Goal: Task Accomplishment & Management: Use online tool/utility

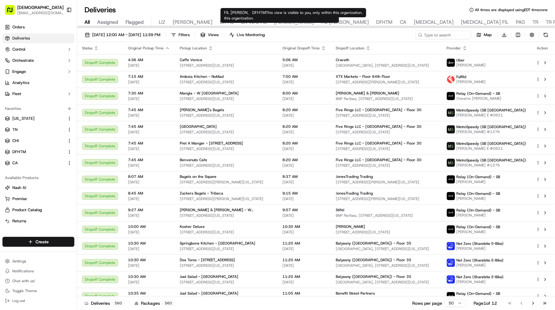
click at [376, 23] on span "DFHTM" at bounding box center [384, 22] width 16 height 7
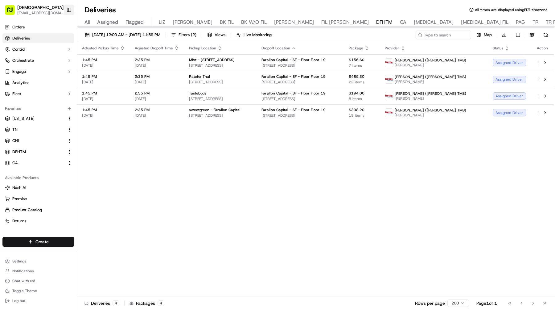
click at [72, 6] on button "Toggle Sidebar" at bounding box center [69, 10] width 10 height 10
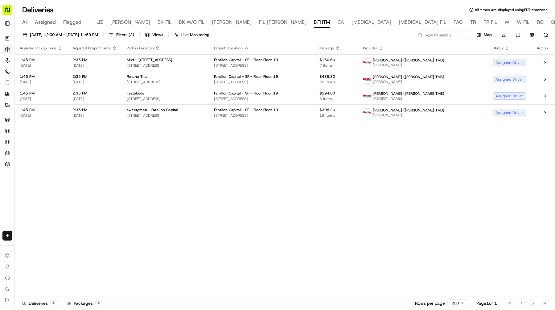
click at [384, 47] on icon "button" at bounding box center [381, 48] width 5 height 5
click at [445, 73] on button "Courier Name (A-Z)" at bounding box center [441, 72] width 42 height 7
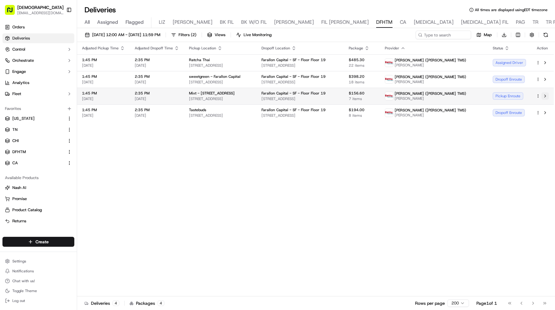
click at [545, 93] on button at bounding box center [545, 95] width 7 height 7
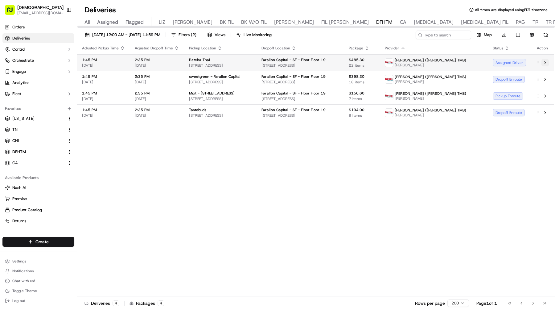
click at [544, 61] on button at bounding box center [545, 62] width 7 height 7
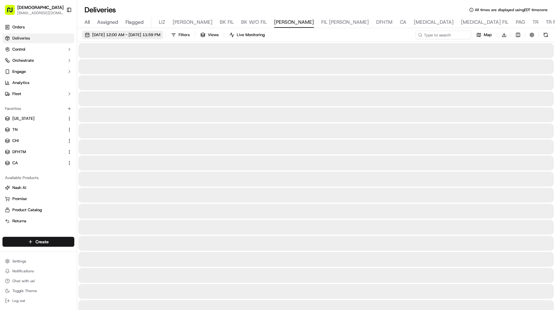
click at [156, 37] on span "09/19/2025 12:00 AM - 09/19/2025 11:59 PM" at bounding box center [126, 35] width 68 height 6
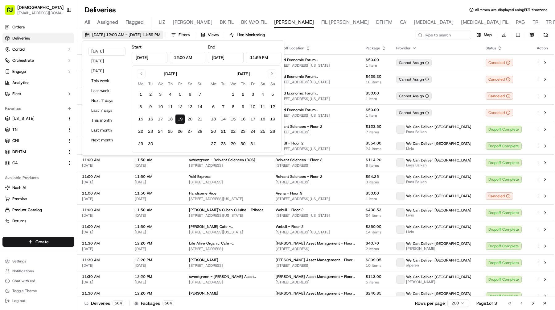
type input "Sep 19, 2025"
type input "12:00 AM"
type input "Sep 19, 2025"
type input "11:59 PM"
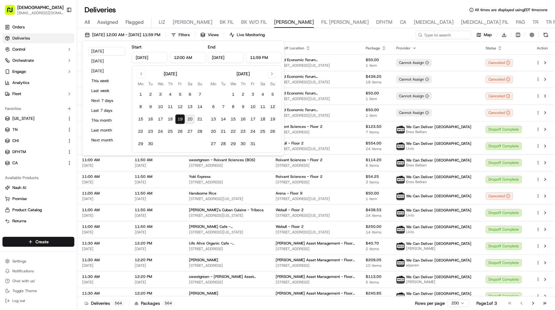
click at [188, 119] on button "20" at bounding box center [190, 119] width 10 height 10
type input "Sep 20, 2025"
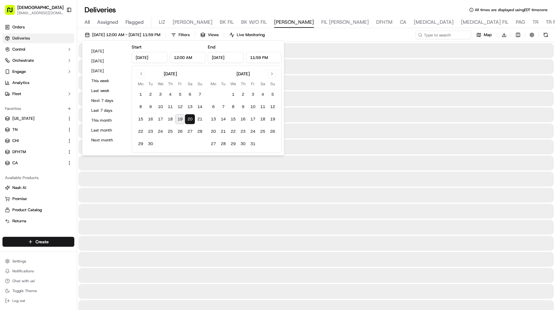
click at [188, 119] on button "20" at bounding box center [190, 119] width 10 height 10
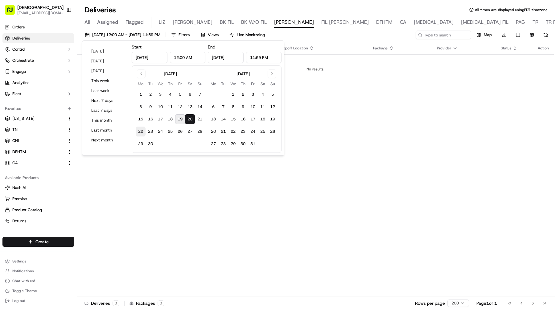
click at [138, 131] on button "22" at bounding box center [141, 131] width 10 height 10
type input "Sep 22, 2025"
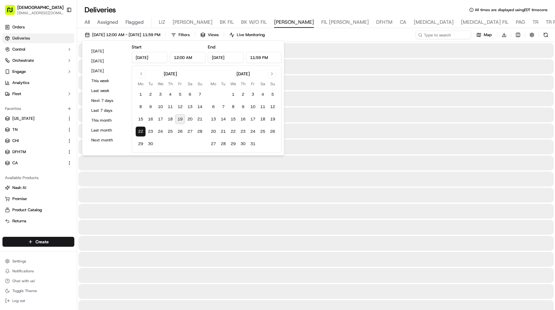
click at [138, 131] on button "22" at bounding box center [141, 131] width 10 height 10
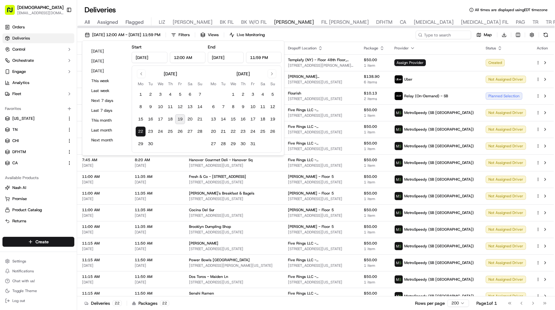
click at [376, 36] on div "09/22/2025 12:00 AM - 09/22/2025 11:59 PM Filters Views Live Monitoring Map Dow…" at bounding box center [316, 36] width 478 height 11
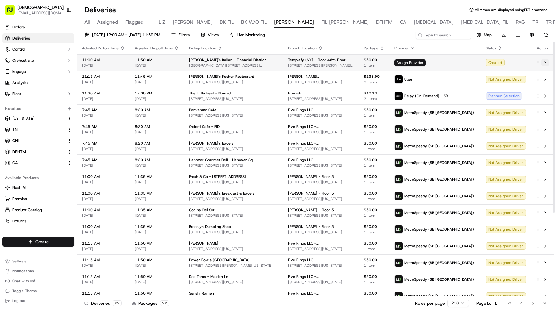
click at [547, 63] on button at bounding box center [545, 62] width 7 height 7
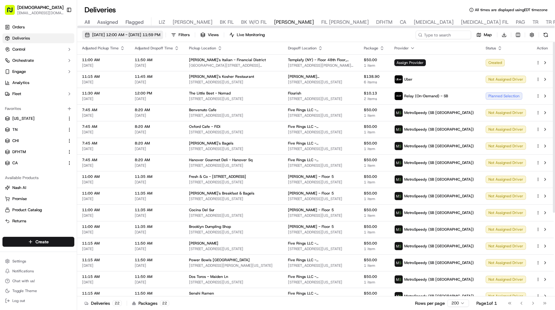
click at [132, 33] on span "09/22/2025 12:00 AM - 09/22/2025 11:59 PM" at bounding box center [126, 35] width 68 height 6
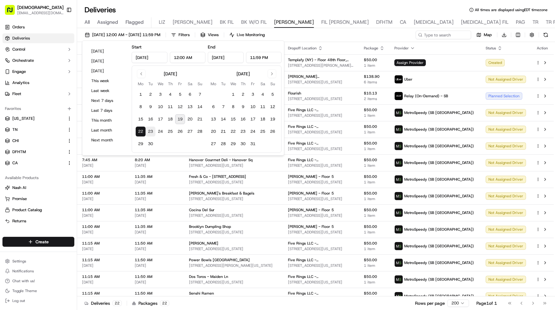
click at [148, 129] on button "23" at bounding box center [151, 131] width 10 height 10
type input "Sep 23, 2025"
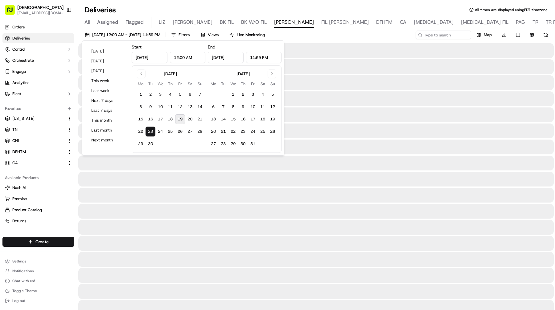
click at [148, 129] on button "23" at bounding box center [151, 131] width 10 height 10
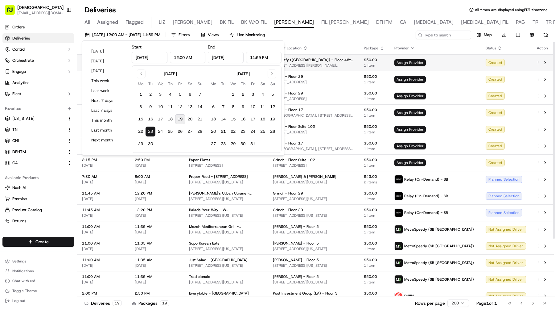
click at [429, 59] on td "Assign Provider" at bounding box center [435, 62] width 91 height 17
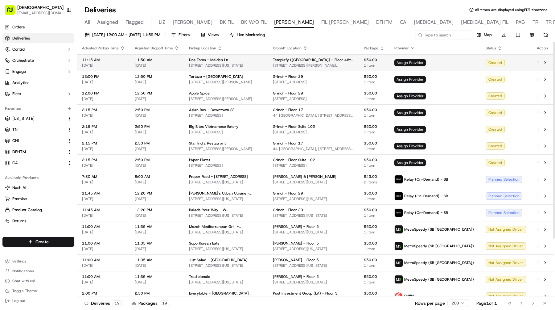
click at [426, 62] on span "Assign Provider" at bounding box center [410, 62] width 31 height 7
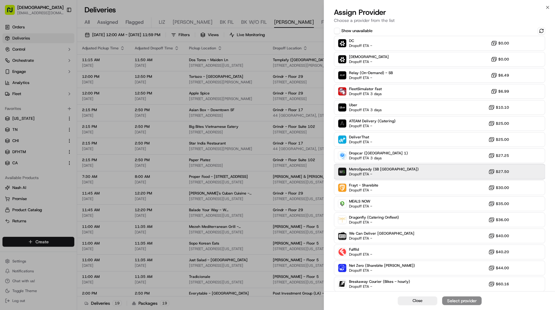
click at [383, 170] on span "MetroSpeedy (SB NYC)" at bounding box center [384, 169] width 70 height 5
click at [449, 295] on div "Close Assign Provider" at bounding box center [439, 300] width 231 height 19
click at [452, 300] on div "Assign Provider" at bounding box center [462, 300] width 30 height 6
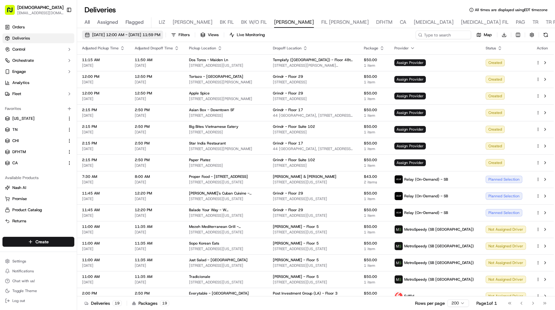
click at [122, 31] on button "09/23/2025 12:00 AM - 09/23/2025 11:59 PM" at bounding box center [122, 35] width 81 height 9
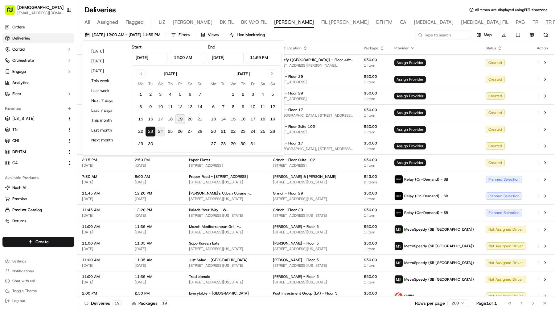
click at [160, 130] on button "24" at bounding box center [160, 131] width 10 height 10
type input "Sep 24, 2025"
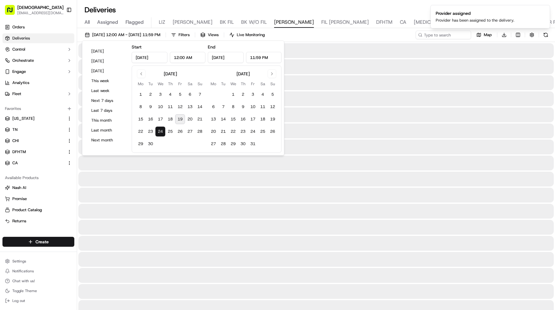
click at [160, 130] on button "24" at bounding box center [160, 131] width 10 height 10
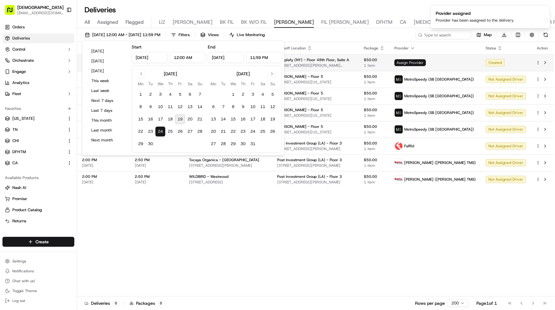
click at [426, 62] on span "Assign Provider" at bounding box center [410, 62] width 31 height 7
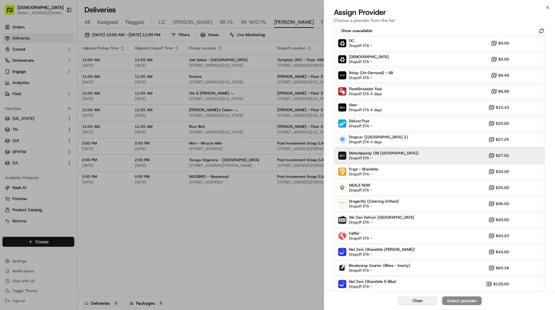
click at [377, 156] on span "Dropoff ETA -" at bounding box center [370, 157] width 43 height 5
click at [460, 299] on div "Assign Provider" at bounding box center [462, 300] width 30 height 6
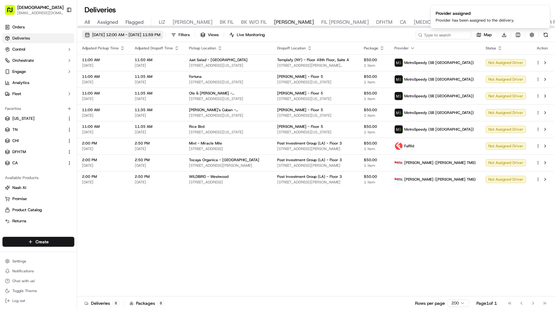
click at [160, 32] on span "09/24/2025 12:00 AM - 09/24/2025 11:59 PM" at bounding box center [126, 35] width 68 height 6
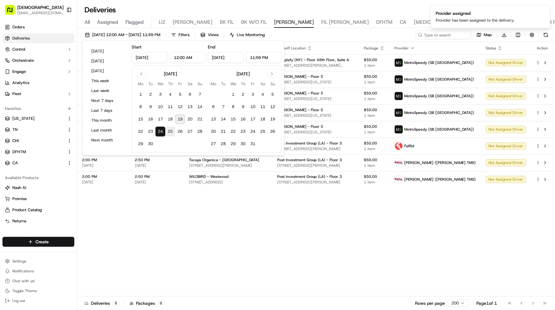
click at [167, 129] on button "25" at bounding box center [170, 131] width 10 height 10
type input "Sep 25, 2025"
click at [167, 129] on button "25" at bounding box center [170, 131] width 10 height 10
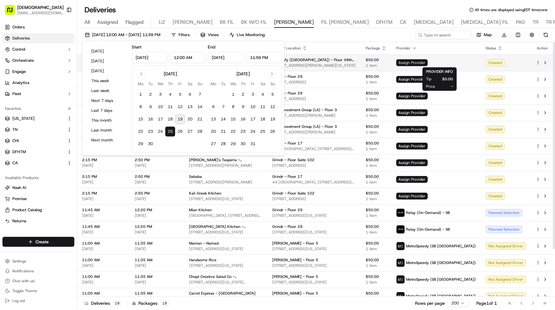
click at [428, 60] on span "Assign Provider" at bounding box center [411, 62] width 31 height 7
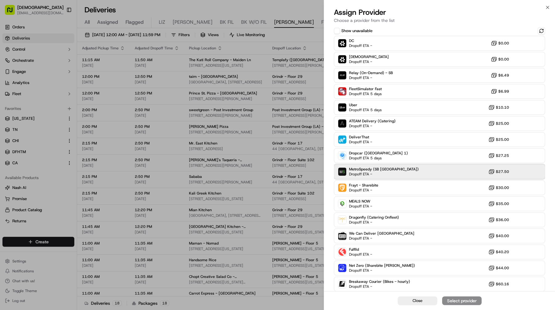
click at [374, 168] on span "MetroSpeedy (SB NYC)" at bounding box center [384, 169] width 70 height 5
click at [454, 302] on div "Assign Provider" at bounding box center [462, 300] width 30 height 6
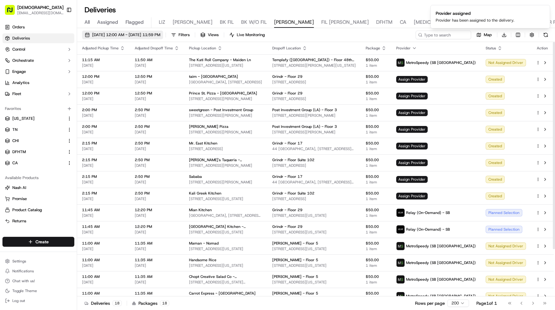
click at [160, 37] on span "09/25/2025 12:00 AM - 09/25/2025 11:59 PM" at bounding box center [126, 35] width 68 height 6
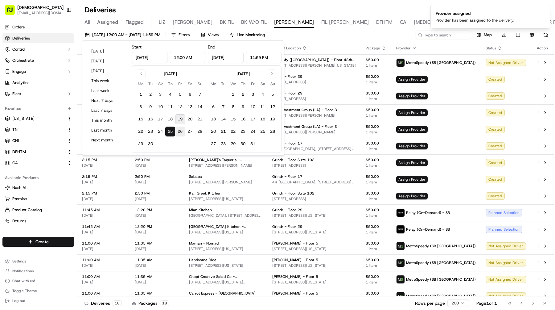
click at [180, 132] on button "26" at bounding box center [180, 131] width 10 height 10
type input "Sep 26, 2025"
click at [180, 132] on button "26" at bounding box center [180, 131] width 10 height 10
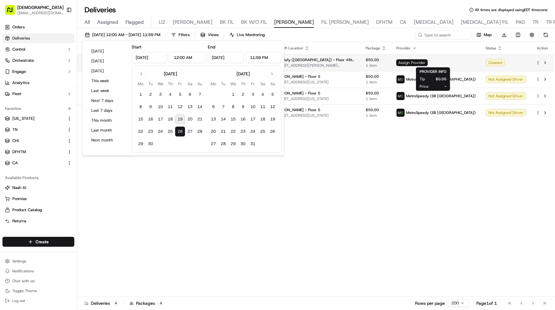
click at [428, 61] on span "Assign Provider" at bounding box center [411, 62] width 31 height 7
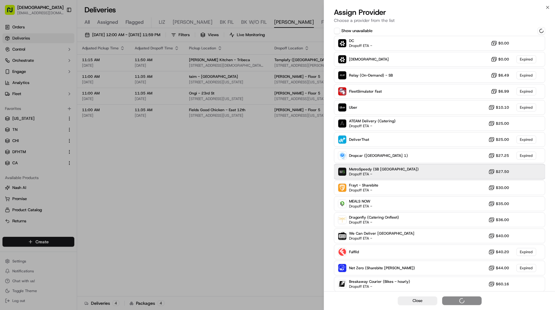
click at [397, 170] on div "MetroSpeedy (SB NYC) Dropoff ETA - $27.50" at bounding box center [439, 171] width 211 height 15
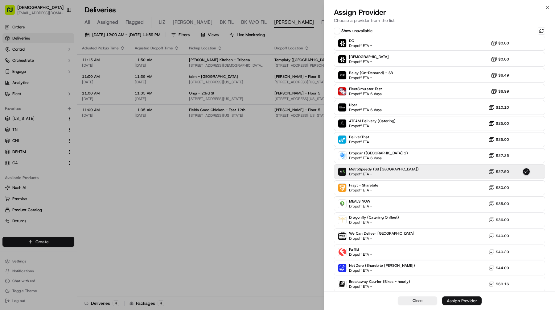
click at [452, 300] on div "Assign Provider" at bounding box center [462, 300] width 30 height 6
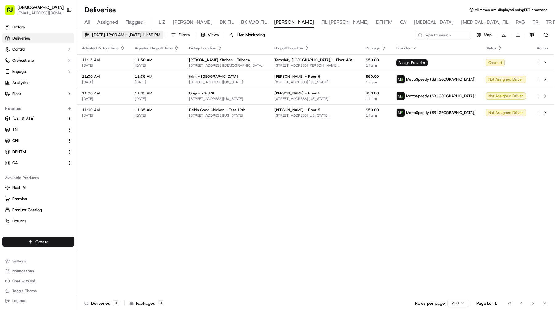
click at [162, 38] on button "09/26/2025 12:00 AM - 09/26/2025 11:59 PM" at bounding box center [122, 35] width 81 height 9
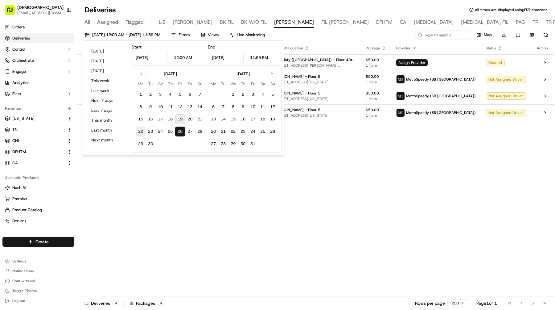
click at [140, 134] on button "22" at bounding box center [141, 131] width 10 height 10
type input "Sep 22, 2025"
click at [140, 134] on button "22" at bounding box center [141, 131] width 10 height 10
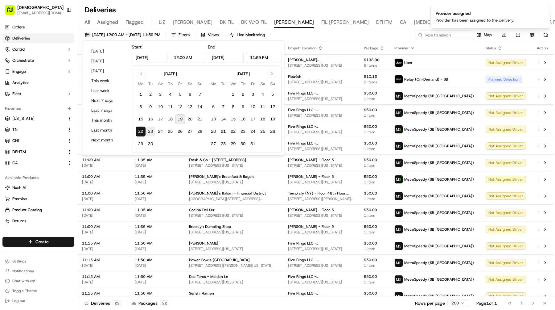
click at [152, 131] on button "23" at bounding box center [151, 131] width 10 height 10
type input "Sep 23, 2025"
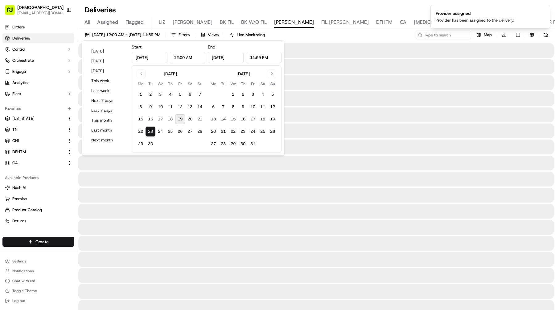
click at [152, 131] on button "23" at bounding box center [151, 131] width 10 height 10
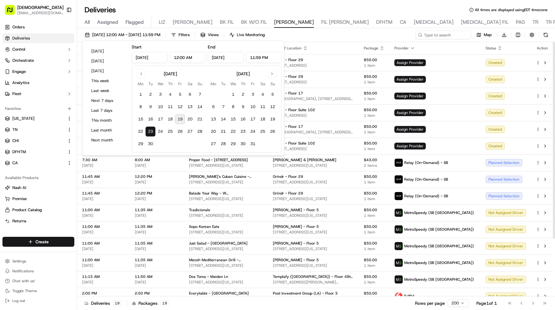
click at [334, 33] on div "09/23/2025 12:00 AM - 09/23/2025 11:59 PM Filters Views Live Monitoring Map Dow…" at bounding box center [316, 36] width 478 height 11
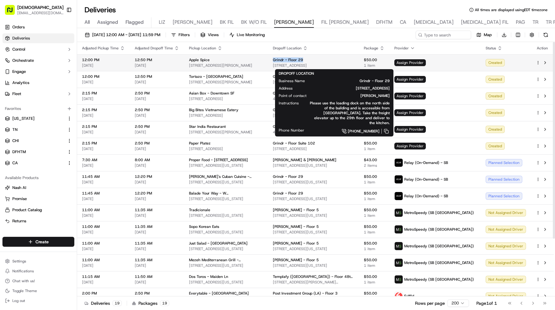
drag, startPoint x: 316, startPoint y: 60, endPoint x: 285, endPoint y: 60, distance: 30.8
click at [285, 60] on div "Grindr - Floor 29" at bounding box center [313, 59] width 81 height 5
copy span "Grindr - Floor 29"
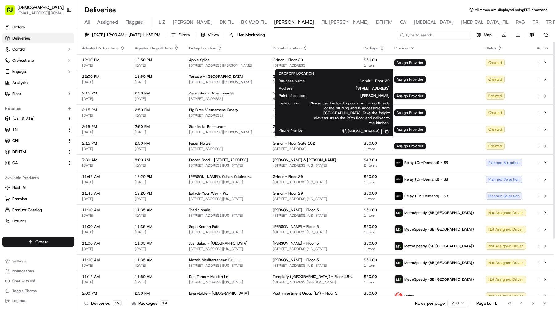
click at [447, 34] on input at bounding box center [434, 35] width 74 height 9
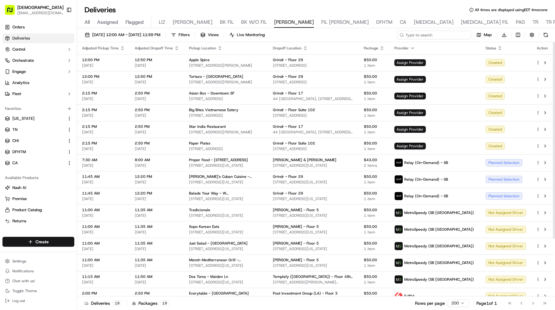
paste input "Grindr - Floor 29"
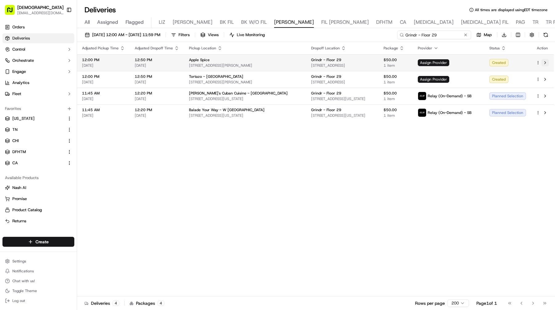
type input "Grindr - Floor 29"
click at [544, 61] on button at bounding box center [545, 62] width 7 height 7
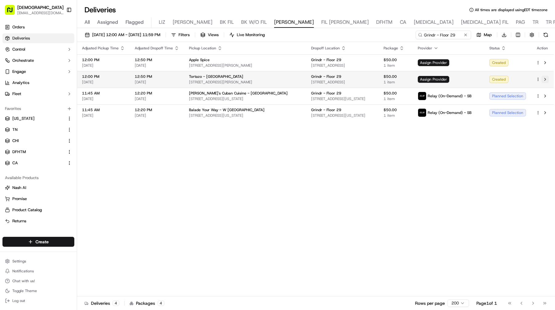
click at [548, 79] on button at bounding box center [545, 79] width 7 height 7
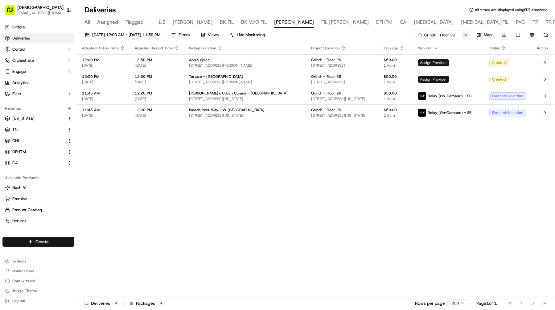
click at [467, 35] on button at bounding box center [466, 35] width 6 height 6
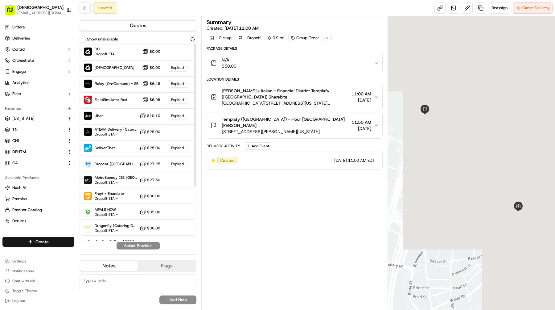
scroll to position [75, 0]
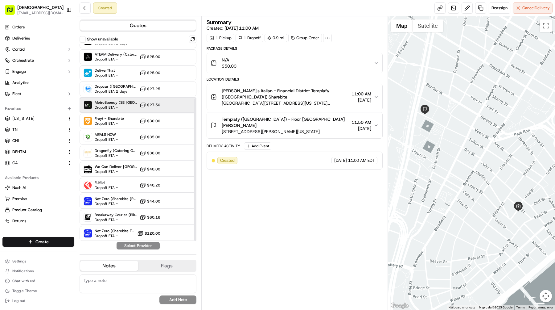
click at [119, 109] on span "Dropoff ETA -" at bounding box center [116, 107] width 43 height 5
click at [147, 247] on button "Assign Provider" at bounding box center [138, 245] width 44 height 7
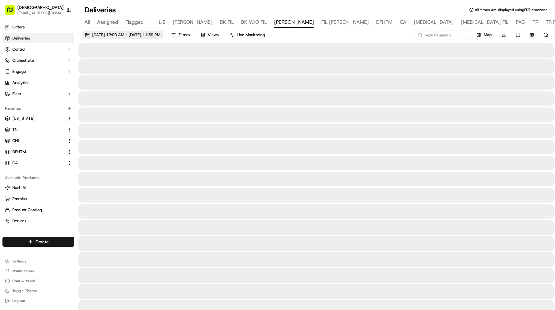
click at [121, 34] on span "09/19/2025 12:00 AM - 09/19/2025 11:59 PM" at bounding box center [126, 35] width 68 height 6
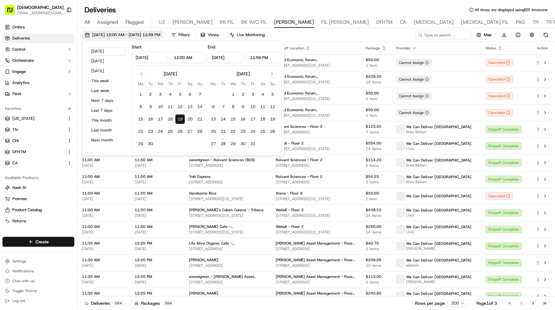
type input "Sep 19, 2025"
type input "12:00 AM"
type input "Sep 19, 2025"
type input "11:59 PM"
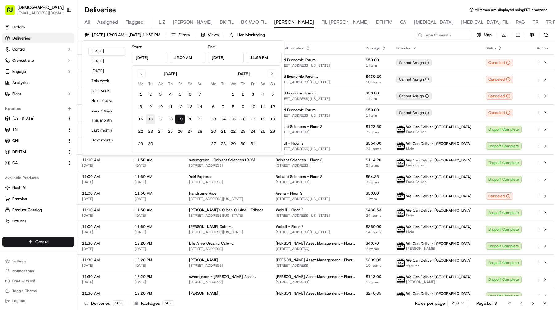
click at [152, 118] on button "16" at bounding box center [151, 119] width 10 height 10
type input "Sep 16, 2025"
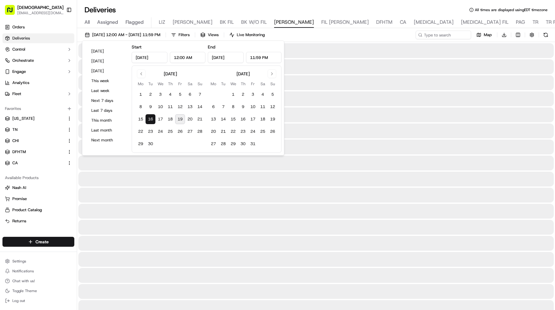
click at [152, 118] on button "16" at bounding box center [151, 119] width 10 height 10
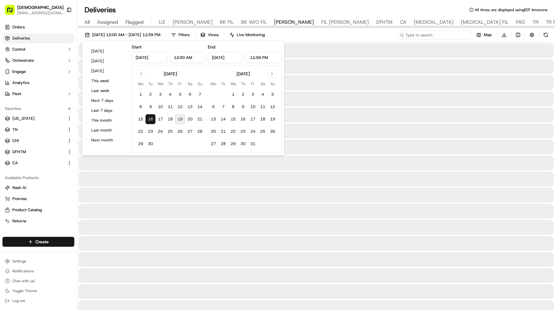
click at [451, 39] on input at bounding box center [434, 35] width 74 height 9
paste input "Grindr - Floor 29"
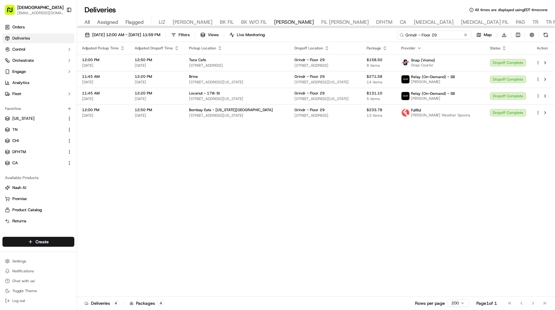
type input "Grindr - Floor 29"
click at [467, 33] on button at bounding box center [466, 35] width 6 height 6
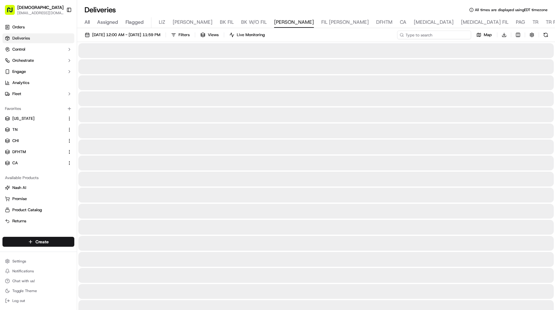
click at [458, 33] on input at bounding box center [434, 35] width 74 height 9
paste input "Grindr - Floor Suite 102"
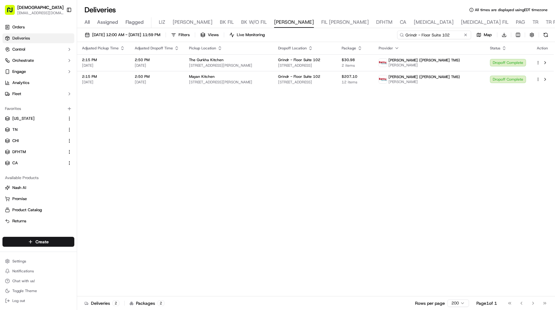
drag, startPoint x: 457, startPoint y: 33, endPoint x: 348, endPoint y: 33, distance: 109.2
click at [349, 33] on div "09/16/2025 12:00 AM - 09/16/2025 11:59 PM Filters Views Live Monitoring Grindr …" at bounding box center [316, 36] width 478 height 11
paste input "17"
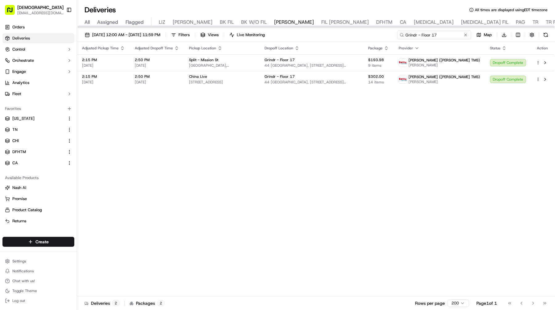
type input "Grindr - Floor 17"
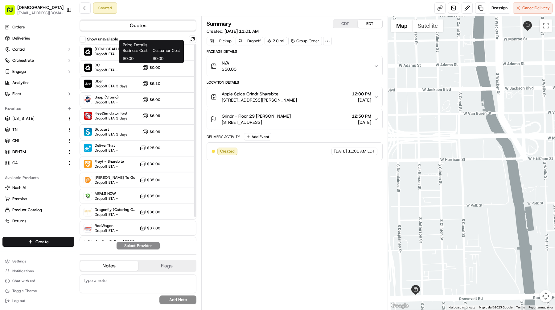
scroll to position [27, 0]
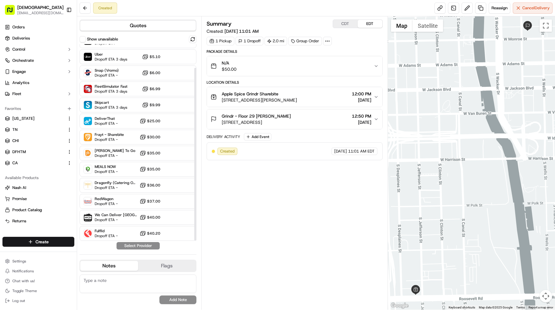
click at [116, 225] on div "Sharebite Dropoff ETA - $0.00 DC Dropoff ETA - $0.00 Uber Dropoff ETA 3 days $5…" at bounding box center [138, 128] width 117 height 223
click at [116, 233] on span "Fulflld" at bounding box center [106, 230] width 23 height 5
click at [135, 244] on button "Assign Provider" at bounding box center [138, 245] width 44 height 7
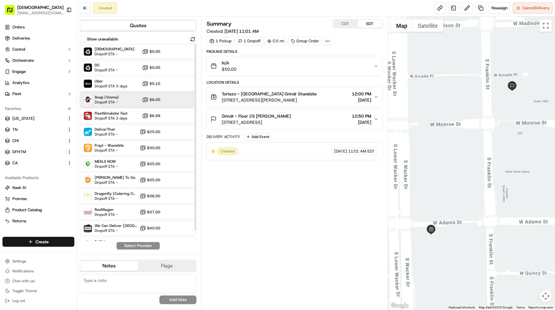
click at [116, 98] on span "Snap (Vromo)" at bounding box center [107, 97] width 24 height 5
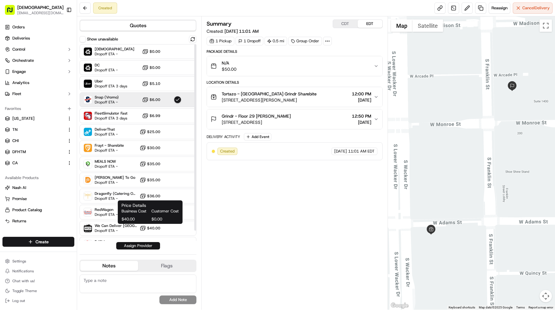
click at [152, 242] on button "Assign Provider" at bounding box center [138, 245] width 44 height 7
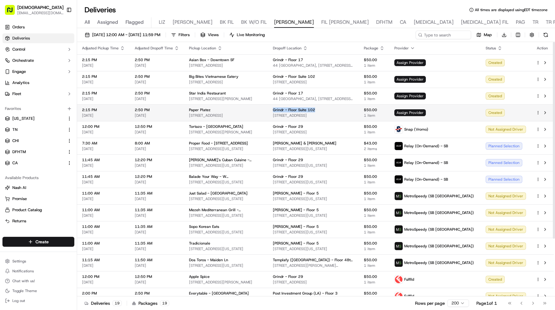
drag, startPoint x: 318, startPoint y: 111, endPoint x: 283, endPoint y: 110, distance: 35.2
click at [283, 110] on td "Grindr - [GEOGRAPHIC_DATA][STREET_ADDRESS]" at bounding box center [313, 112] width 91 height 17
copy span "Grindr - Floor Suite 102"
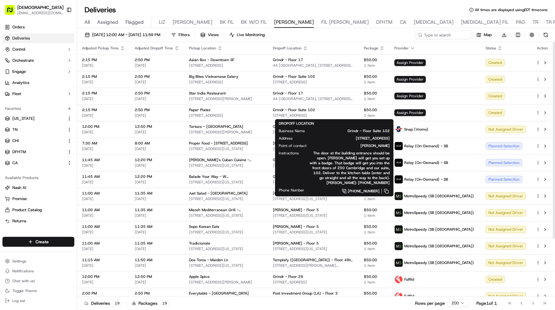
click at [337, 41] on div "[DATE] 12:00 AM - [DATE] 11:59 PM Filters Views Live Monitoring Map Download" at bounding box center [316, 36] width 478 height 11
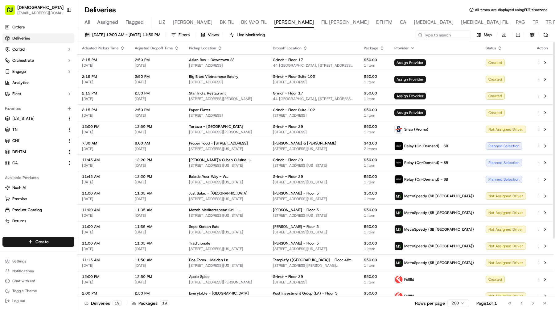
click at [308, 47] on icon "button" at bounding box center [305, 48] width 5 height 5
click at [334, 76] on button "Dropoff Location Name (A-Z)" at bounding box center [316, 72] width 63 height 7
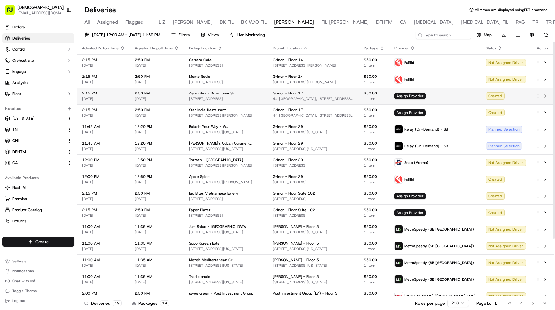
click at [315, 90] on td "Grindr - Floor 17 44 Montgomery, 44 Montgomery St, San Francisco, CA 94104, USA" at bounding box center [313, 96] width 91 height 17
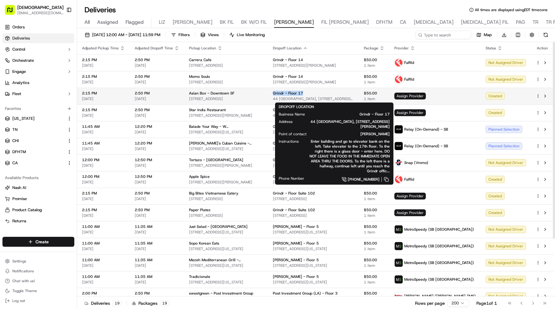
drag, startPoint x: 310, startPoint y: 91, endPoint x: 284, endPoint y: 91, distance: 25.6
click at [284, 91] on div "Grindr - Floor 17" at bounding box center [313, 93] width 81 height 5
copy span "Grindr - Floor 17"
click at [426, 94] on span "Assign Provider" at bounding box center [410, 96] width 31 height 7
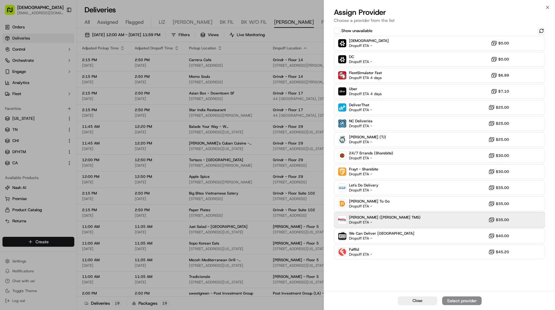
click at [421, 214] on div "Betty (Nash TMS) Dropoff ETA - $35.00" at bounding box center [439, 219] width 211 height 15
click at [461, 297] on button "Assign Provider" at bounding box center [461, 300] width 39 height 9
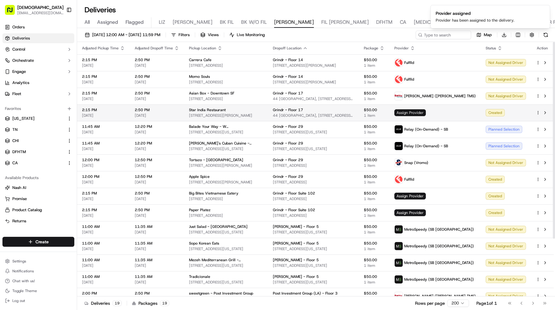
click at [426, 111] on span "Assign Provider" at bounding box center [410, 112] width 31 height 7
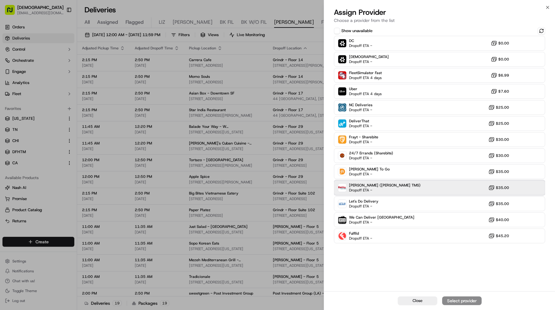
click at [413, 185] on div "Betty (Nash TMS) Dropoff ETA - $35.00" at bounding box center [439, 187] width 211 height 15
click at [452, 299] on div "Assign Provider" at bounding box center [462, 300] width 30 height 6
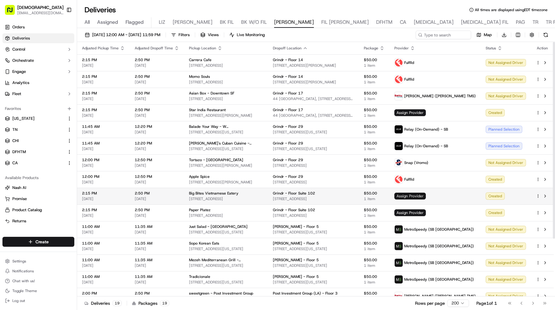
click at [426, 197] on span "Assign Provider" at bounding box center [410, 195] width 31 height 7
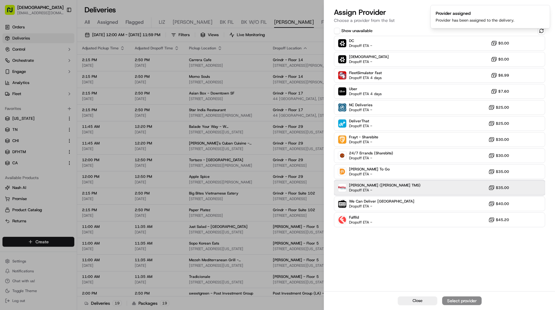
click at [435, 191] on div "Betty (Nash TMS) Dropoff ETA - $35.00" at bounding box center [439, 187] width 211 height 15
click at [459, 299] on div "Assign Provider" at bounding box center [462, 300] width 30 height 6
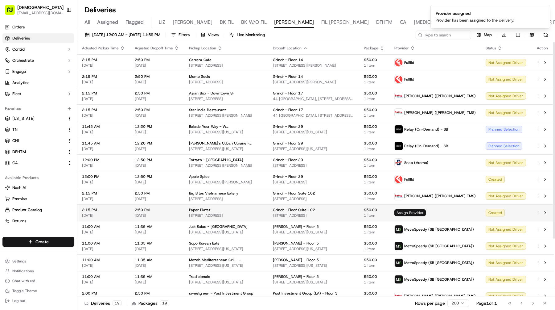
click at [426, 212] on span "Assign Provider" at bounding box center [410, 212] width 31 height 7
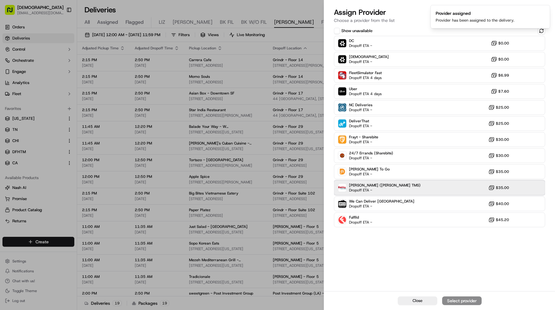
click at [389, 191] on div "Betty (Nash TMS) Dropoff ETA - $35.00" at bounding box center [439, 187] width 211 height 15
click at [470, 297] on div "Assign Provider" at bounding box center [462, 300] width 30 height 6
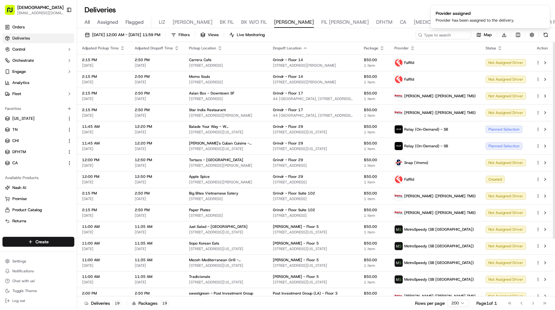
click at [440, 44] on th "Provider" at bounding box center [435, 48] width 91 height 12
click at [442, 52] on th "Provider" at bounding box center [435, 48] width 91 height 12
click at [442, 51] on th "Provider" at bounding box center [435, 48] width 91 height 12
click at [415, 46] on icon "button" at bounding box center [412, 48] width 5 height 5
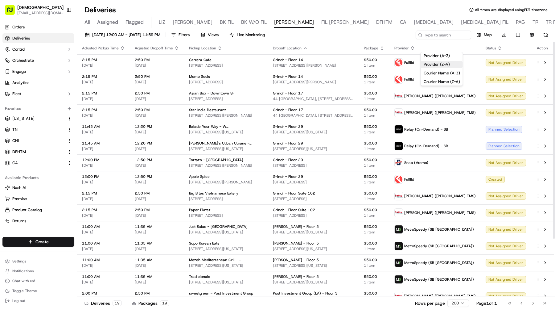
click at [441, 67] on button "Provider (Z-A)" at bounding box center [442, 64] width 42 height 7
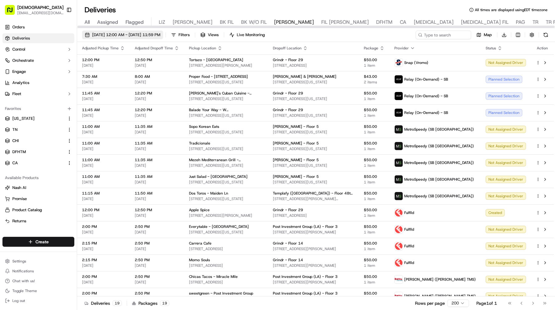
click at [158, 34] on span "09/23/2025 12:00 AM - 09/23/2025 11:59 PM" at bounding box center [126, 35] width 68 height 6
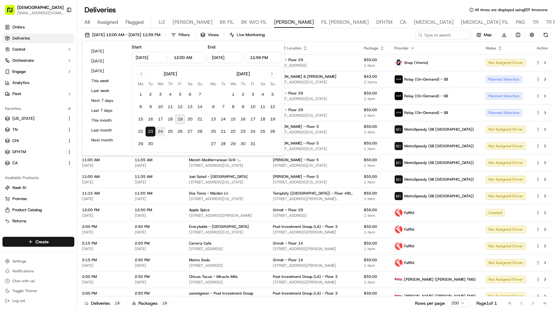
click at [160, 130] on button "24" at bounding box center [160, 131] width 10 height 10
type input "Sep 24, 2025"
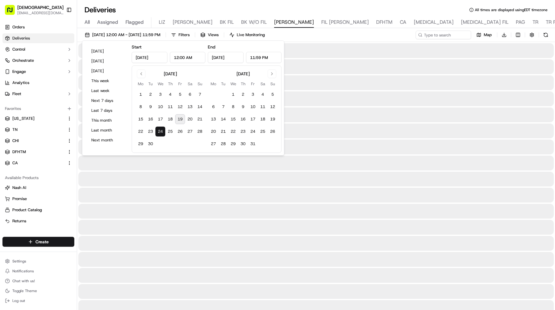
click at [160, 130] on button "24" at bounding box center [160, 131] width 10 height 10
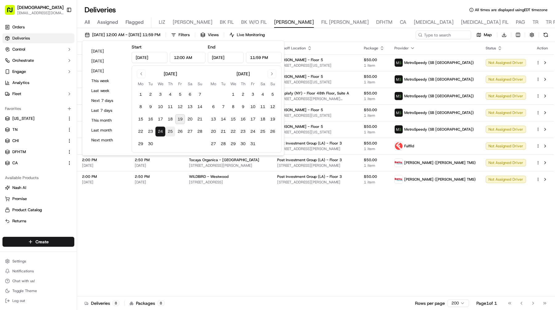
click at [171, 133] on button "25" at bounding box center [170, 131] width 10 height 10
type input "Sep 25, 2025"
click at [171, 133] on button "25" at bounding box center [170, 131] width 10 height 10
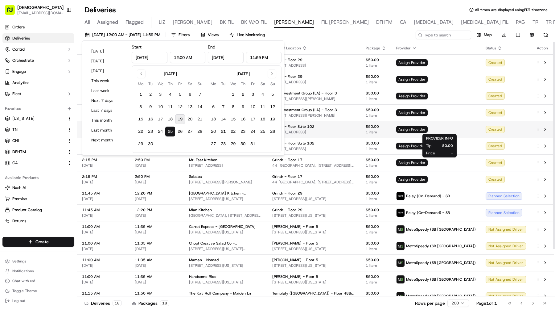
click at [428, 129] on span "Assign Provider" at bounding box center [411, 129] width 31 height 7
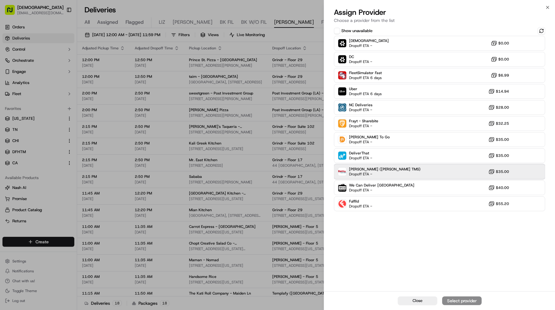
click at [395, 171] on div "[PERSON_NAME] ([PERSON_NAME] TMS) Dropoff ETA - $35.00" at bounding box center [439, 171] width 211 height 15
click at [466, 297] on button "Assign Provider" at bounding box center [461, 300] width 39 height 9
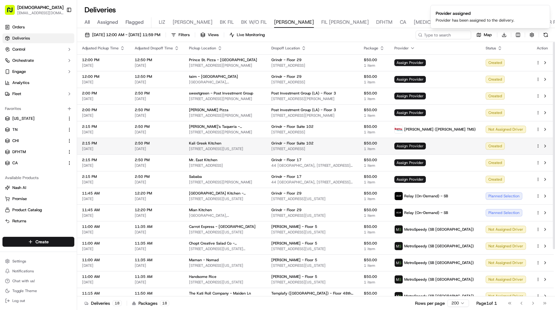
click at [426, 148] on span "Assign Provider" at bounding box center [410, 146] width 31 height 7
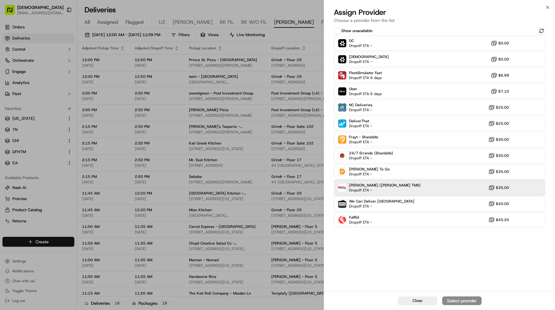
click at [407, 190] on div "[PERSON_NAME] ([PERSON_NAME] TMS) Dropoff ETA - $35.00" at bounding box center [439, 187] width 211 height 15
click at [450, 298] on div "Assign Provider" at bounding box center [462, 300] width 30 height 6
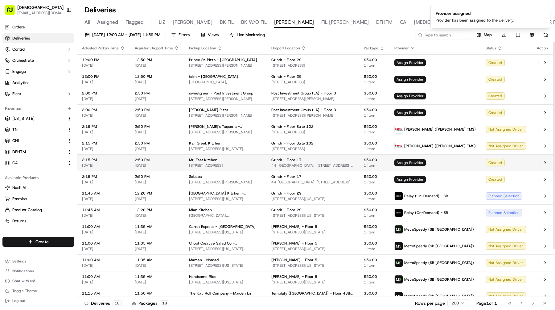
click at [426, 161] on span "Assign Provider" at bounding box center [410, 162] width 31 height 7
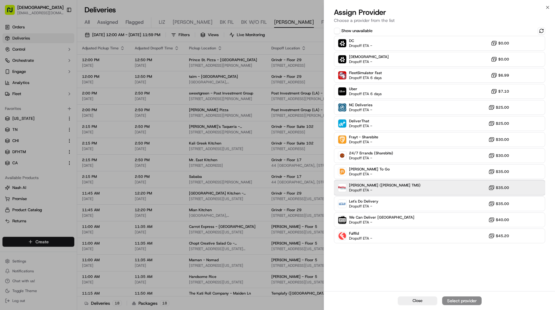
click at [407, 188] on div "[PERSON_NAME] ([PERSON_NAME] TMS) Dropoff ETA - $35.00" at bounding box center [439, 187] width 211 height 15
click at [458, 301] on div "Assign Provider" at bounding box center [462, 300] width 30 height 6
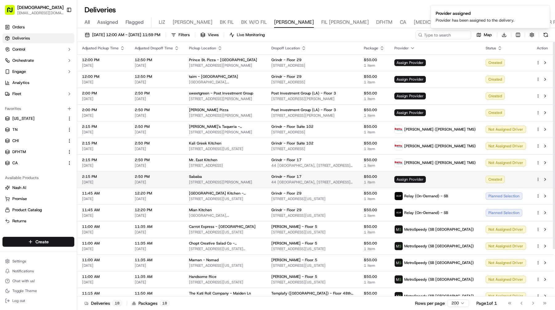
click at [426, 178] on span "Assign Provider" at bounding box center [410, 179] width 31 height 7
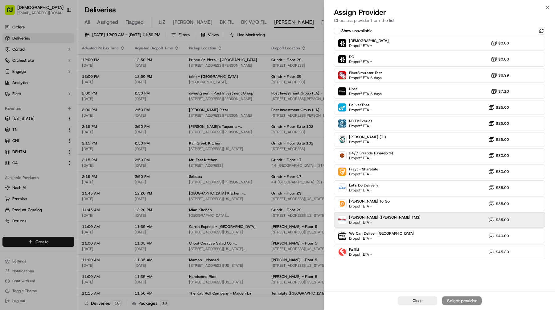
click at [408, 215] on div "[PERSON_NAME] ([PERSON_NAME] TMS) Dropoff ETA - $35.00" at bounding box center [439, 219] width 211 height 15
click at [455, 304] on button "Assign Provider" at bounding box center [461, 300] width 39 height 9
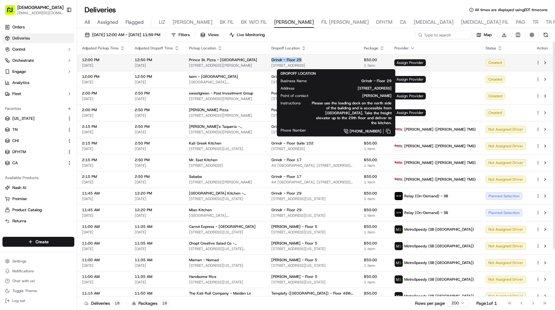
drag, startPoint x: 320, startPoint y: 58, endPoint x: 288, endPoint y: 58, distance: 32.4
click at [288, 58] on td "Grindr - Floor 29 230 W Monroe St, Chicago, IL 60606, USA" at bounding box center [313, 62] width 93 height 17
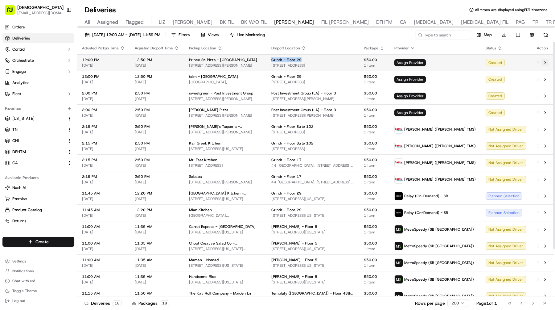
click at [547, 62] on button at bounding box center [545, 62] width 7 height 7
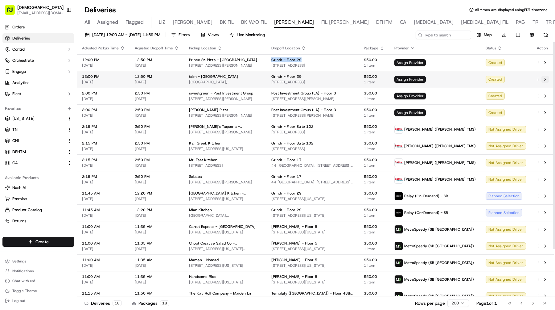
click at [545, 79] on button at bounding box center [545, 79] width 7 height 7
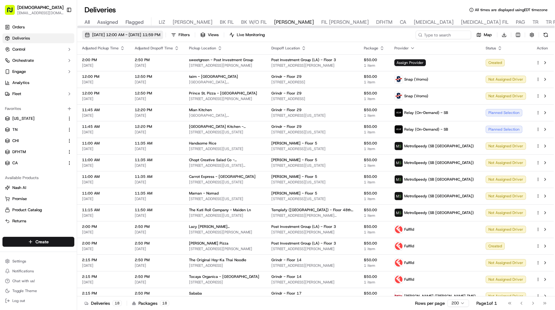
click at [138, 34] on span "09/25/2025 12:00 AM - 09/25/2025 11:59 PM" at bounding box center [126, 35] width 68 height 6
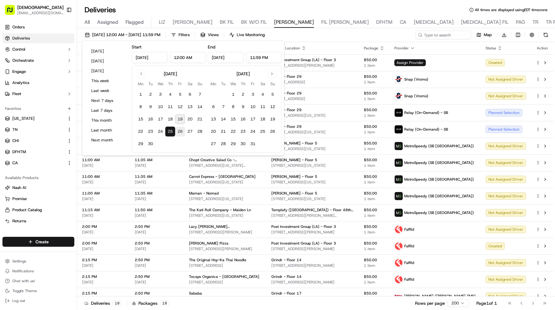
click at [179, 135] on button "26" at bounding box center [180, 131] width 10 height 10
type input "Sep 26, 2025"
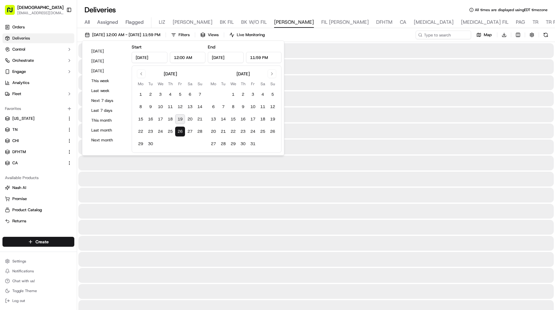
click at [179, 135] on button "26" at bounding box center [180, 131] width 10 height 10
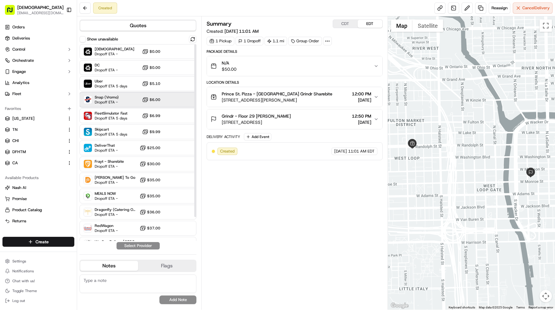
click at [137, 99] on div "Snap (Vromo) Dropoff ETA - $6.00" at bounding box center [138, 99] width 117 height 15
click at [148, 246] on button "Assign Provider" at bounding box center [138, 245] width 44 height 7
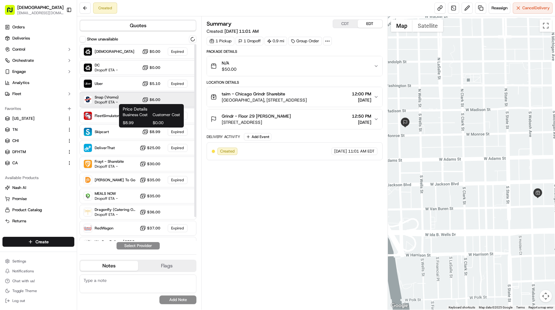
click at [128, 99] on div "Snap (Vromo) Dropoff ETA - $6.00" at bounding box center [138, 99] width 117 height 15
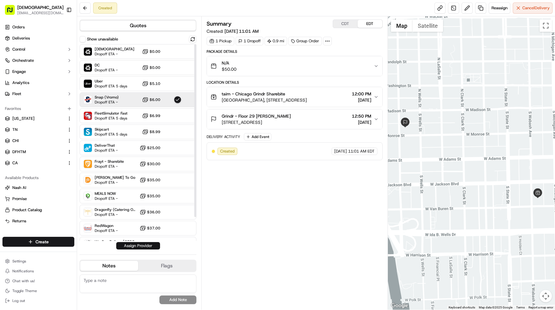
click at [149, 247] on button "Assign Provider" at bounding box center [138, 245] width 44 height 7
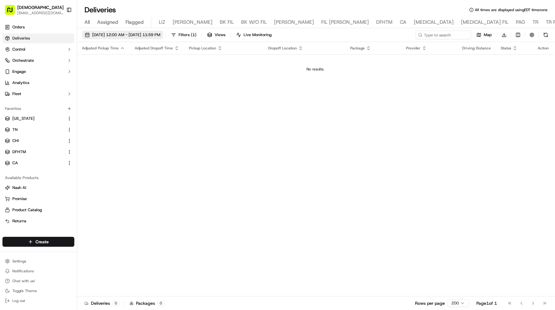
click at [150, 36] on span "[DATE] 12:00 AM - [DATE] 11:59 PM" at bounding box center [126, 35] width 68 height 6
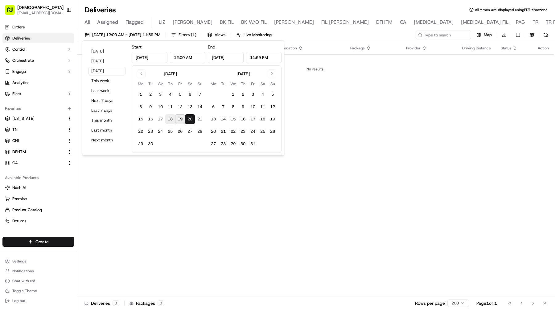
click at [170, 117] on button "18" at bounding box center [170, 119] width 10 height 10
type input "[DATE]"
click at [170, 117] on button "18" at bounding box center [170, 119] width 10 height 10
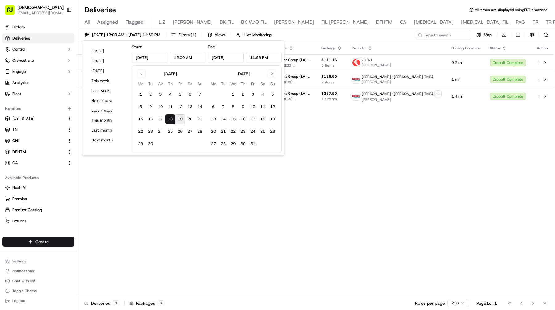
click at [179, 118] on button "19" at bounding box center [180, 119] width 10 height 10
type input "[DATE]"
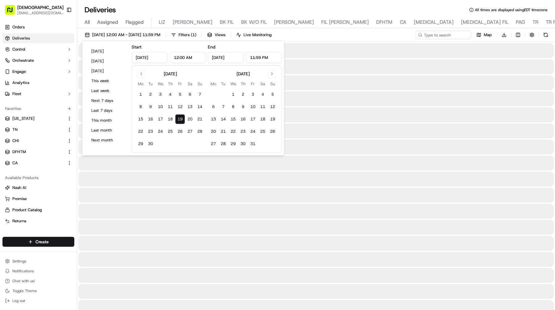
click at [179, 118] on button "19" at bounding box center [180, 119] width 10 height 10
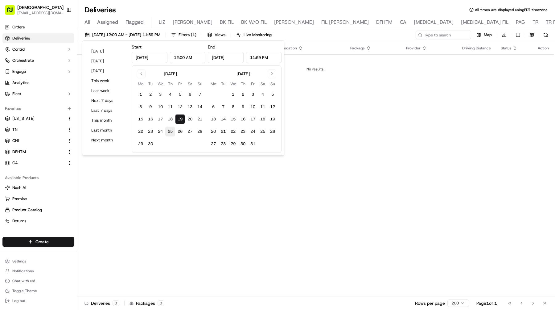
click at [169, 131] on button "25" at bounding box center [170, 131] width 10 height 10
type input "[DATE]"
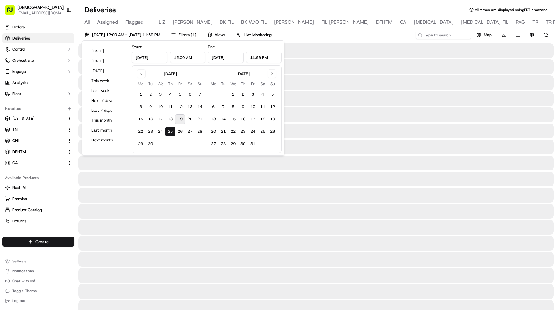
click at [169, 131] on button "25" at bounding box center [170, 131] width 10 height 10
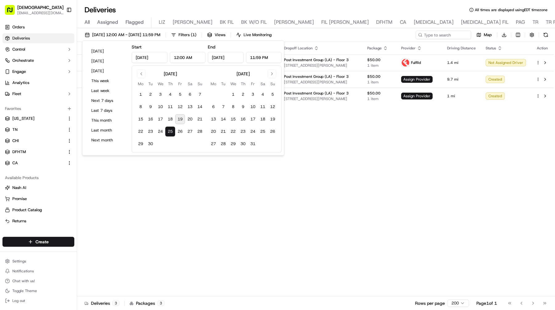
click at [380, 143] on div "Adjusted Pickup Time Adjusted Dropoff Time Pickup Location Dropoff Location Pac…" at bounding box center [315, 169] width 477 height 254
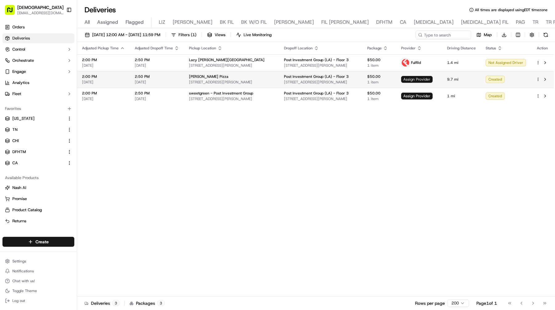
click at [426, 80] on span "Assign Provider" at bounding box center [416, 79] width 31 height 7
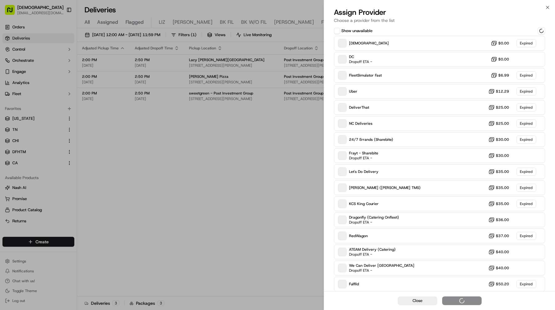
scroll to position [2, 0]
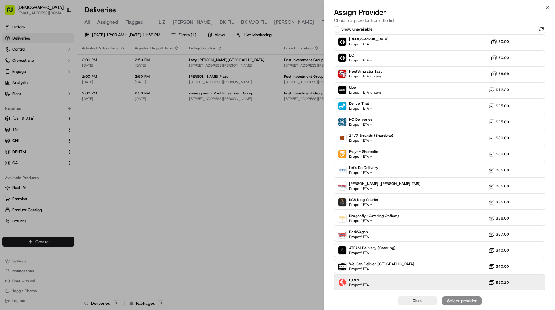
click at [415, 286] on div "Fulflld Dropoff ETA - $50.20" at bounding box center [439, 282] width 211 height 15
click at [450, 303] on div "Assign Provider" at bounding box center [462, 300] width 30 height 6
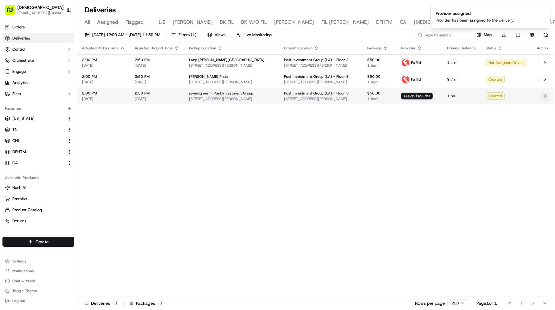
click at [543, 97] on button at bounding box center [545, 95] width 7 height 7
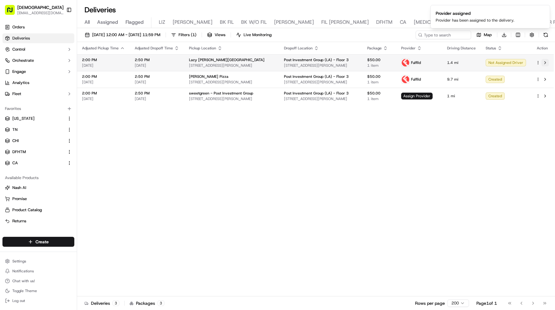
click at [547, 60] on button at bounding box center [545, 62] width 7 height 7
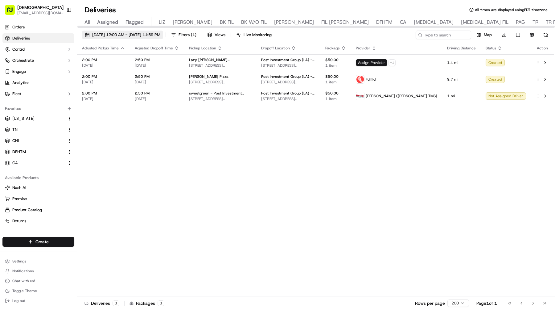
click at [126, 37] on span "[DATE] 12:00 AM - [DATE] 11:59 PM" at bounding box center [126, 35] width 68 height 6
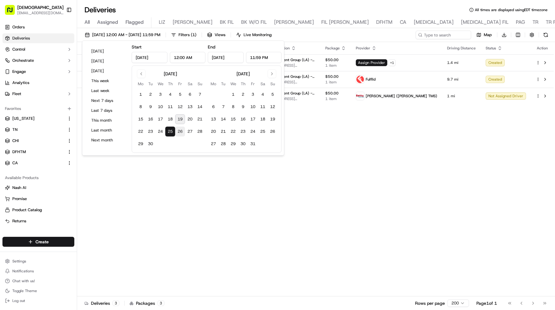
click at [179, 133] on button "26" at bounding box center [180, 131] width 10 height 10
type input "[DATE]"
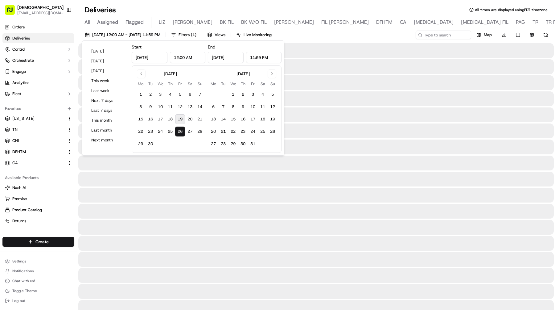
click at [179, 133] on button "26" at bounding box center [180, 131] width 10 height 10
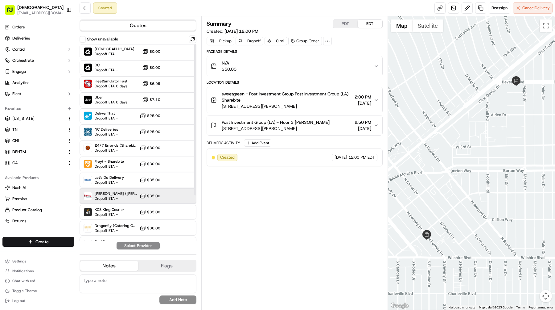
click at [111, 192] on span "[PERSON_NAME] ([PERSON_NAME] TMS)" at bounding box center [116, 193] width 43 height 5
click at [139, 242] on div "Show unavailable Sharebite Dropoff ETA - $0.00 DC Dropoff ETA - $0.00 FleetSimu…" at bounding box center [138, 142] width 117 height 214
click at [151, 245] on button "Assign Provider" at bounding box center [138, 245] width 44 height 7
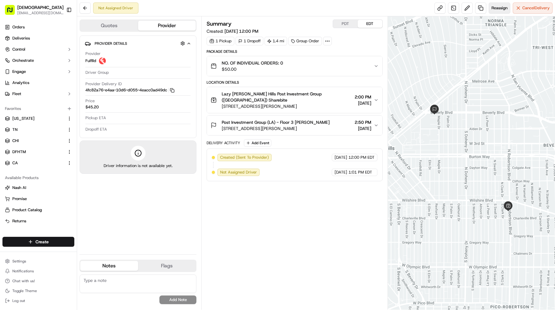
click at [496, 11] on button "Reassign" at bounding box center [500, 7] width 22 height 11
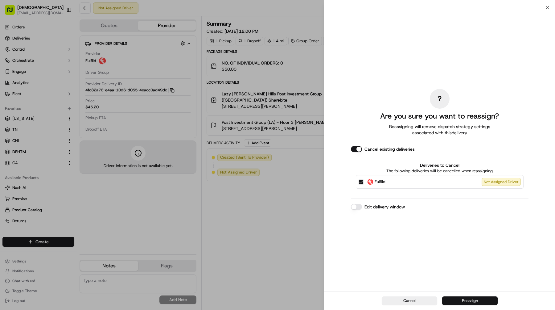
click at [475, 304] on button "Reassign" at bounding box center [470, 300] width 56 height 9
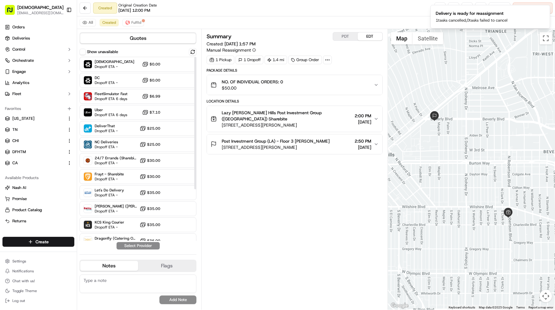
scroll to position [72, 0]
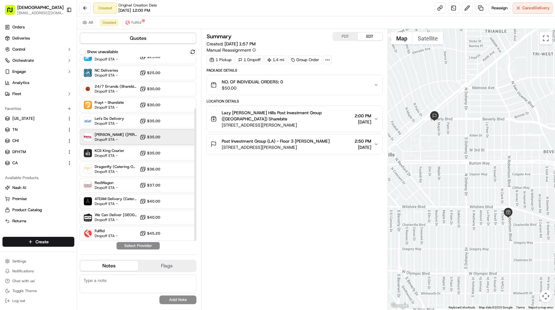
click at [119, 140] on span "Dropoff ETA -" at bounding box center [116, 139] width 43 height 5
click at [149, 245] on button "Assign Provider" at bounding box center [138, 245] width 44 height 7
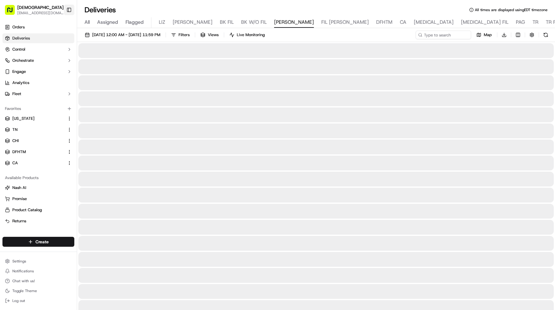
click at [73, 7] on button "Toggle Sidebar" at bounding box center [69, 10] width 10 height 10
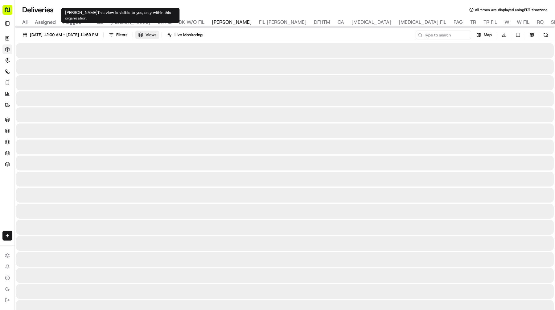
click at [159, 33] on button "Views" at bounding box center [147, 35] width 24 height 9
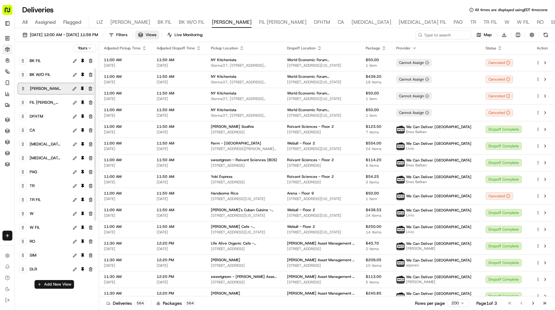
scroll to position [52, 0]
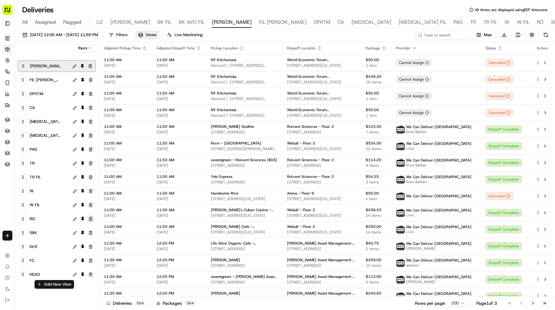
click at [91, 218] on button "button" at bounding box center [90, 218] width 7 height 7
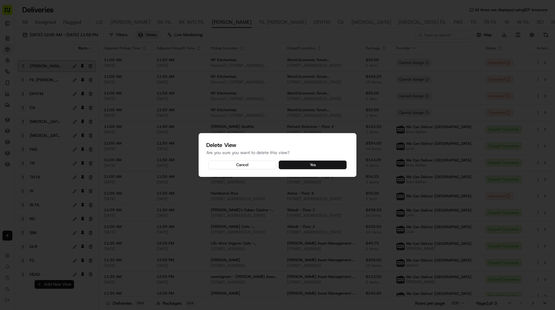
click at [318, 165] on button "Yes" at bounding box center [313, 164] width 68 height 9
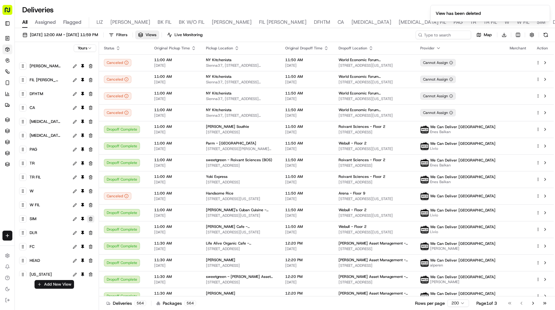
click at [91, 219] on button "button" at bounding box center [90, 218] width 7 height 7
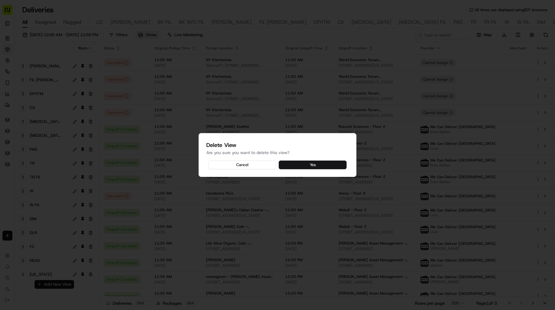
click at [295, 164] on button "Yes" at bounding box center [313, 164] width 68 height 9
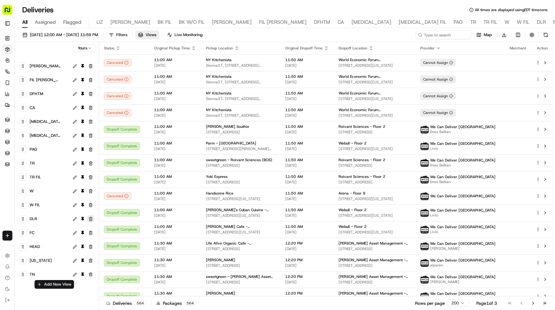
click at [89, 218] on button "button" at bounding box center [90, 218] width 7 height 7
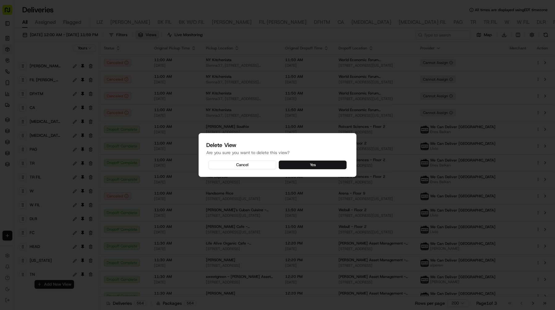
click at [291, 164] on button "Yes" at bounding box center [313, 164] width 68 height 9
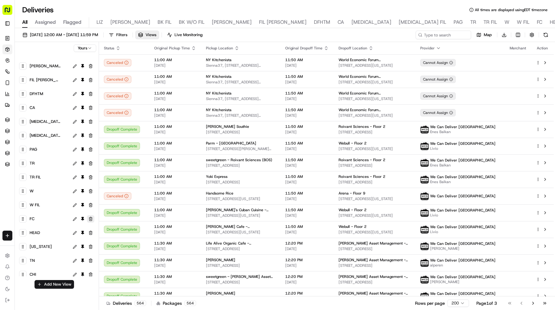
click at [92, 220] on button "button" at bounding box center [90, 218] width 7 height 7
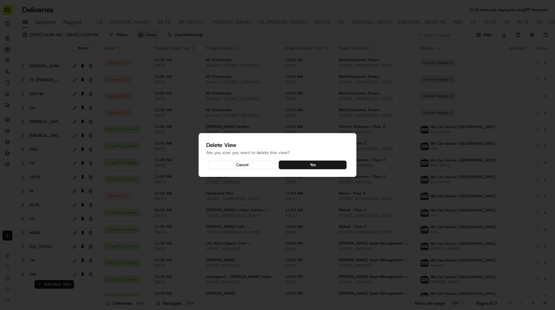
click at [309, 157] on div "Delete View Are you sure you want to delete this view? Cancel Yes" at bounding box center [278, 155] width 158 height 44
click at [303, 165] on button "Yes" at bounding box center [313, 164] width 68 height 9
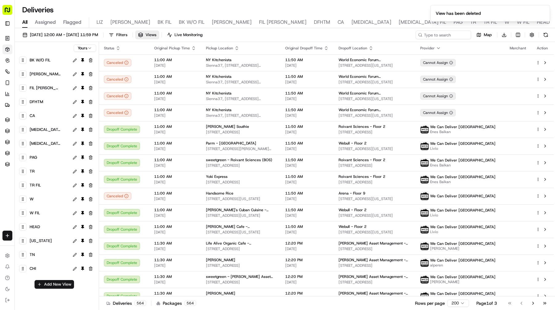
scroll to position [43, 0]
click at [89, 224] on button "button" at bounding box center [90, 226] width 7 height 7
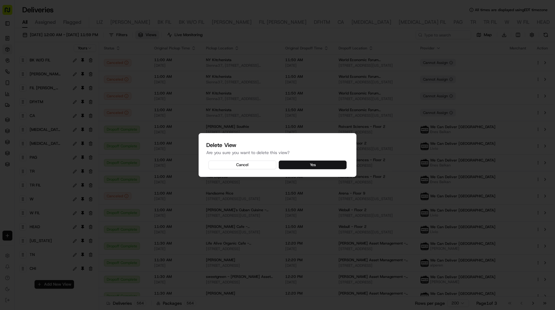
click at [309, 163] on button "Yes" at bounding box center [313, 164] width 68 height 9
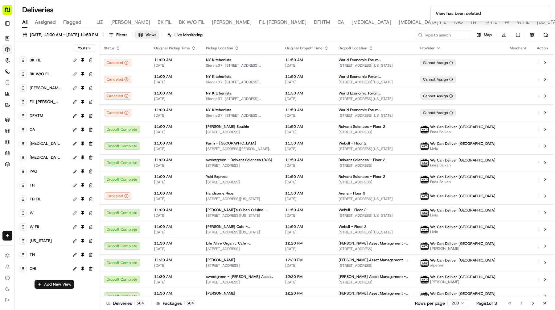
scroll to position [30, 0]
